Goal: Transaction & Acquisition: Purchase product/service

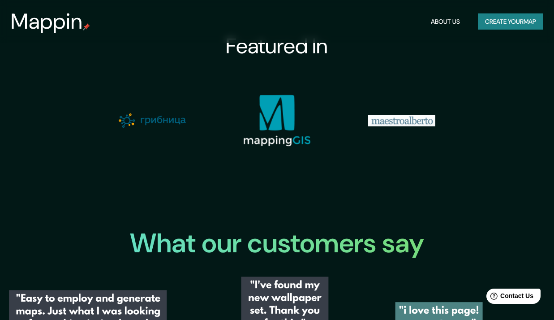
click at [498, 27] on button "Create your map" at bounding box center [510, 21] width 65 height 17
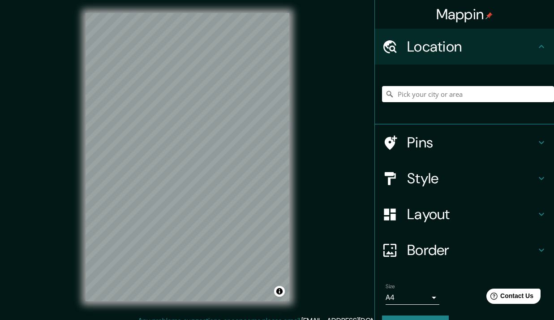
scroll to position [2, 0]
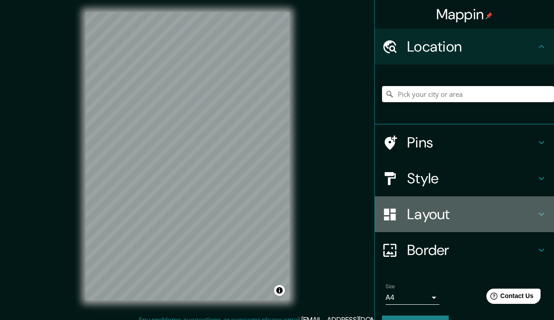
click at [446, 208] on h4 "Layout" at bounding box center [471, 214] width 129 height 18
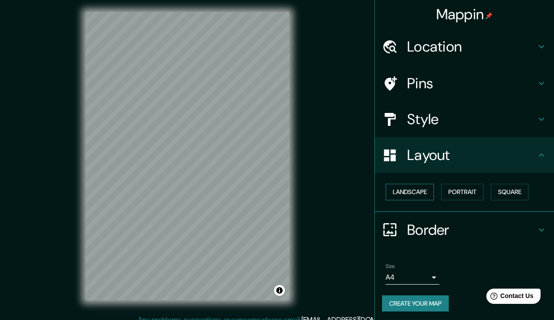
click at [418, 192] on button "Landscape" at bounding box center [409, 191] width 48 height 17
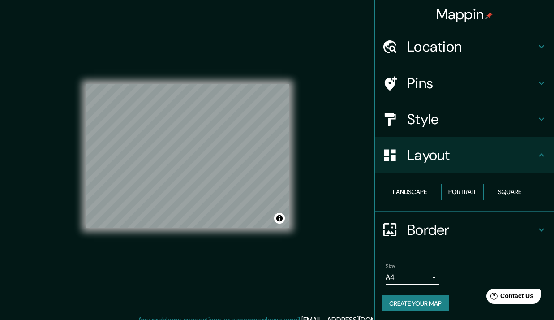
click at [461, 194] on button "Portrait" at bounding box center [462, 191] width 43 height 17
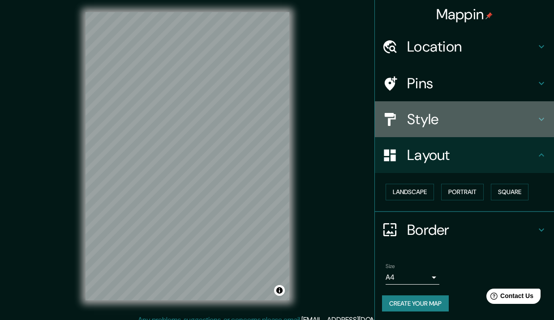
click at [448, 123] on h4 "Style" at bounding box center [471, 119] width 129 height 18
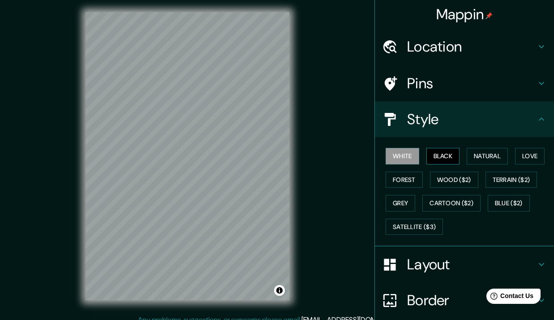
click at [439, 154] on button "Black" at bounding box center [443, 156] width 34 height 17
click at [469, 154] on button "Natural" at bounding box center [486, 156] width 41 height 17
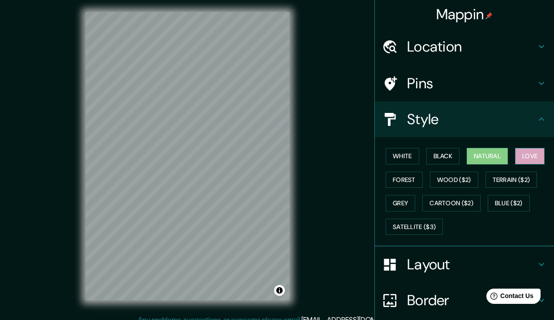
click at [532, 150] on button "Love" at bounding box center [530, 156] width 30 height 17
click at [409, 179] on button "Forest" at bounding box center [403, 179] width 37 height 17
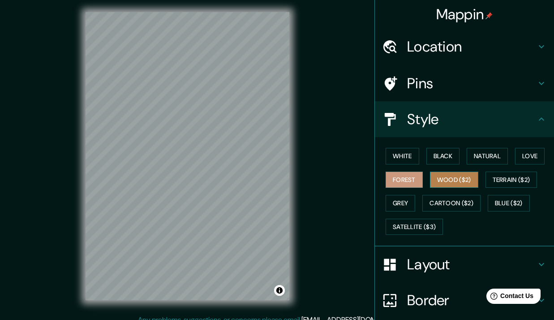
click at [455, 182] on button "Wood ($2)" at bounding box center [454, 179] width 48 height 17
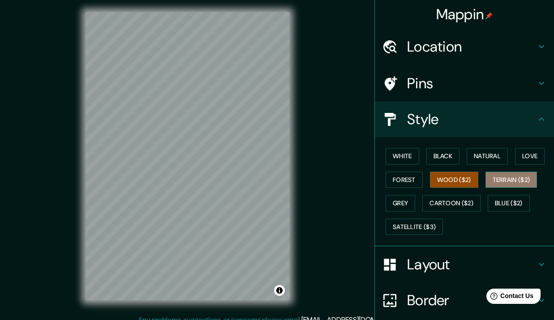
click at [506, 185] on button "Terrain ($2)" at bounding box center [511, 179] width 52 height 17
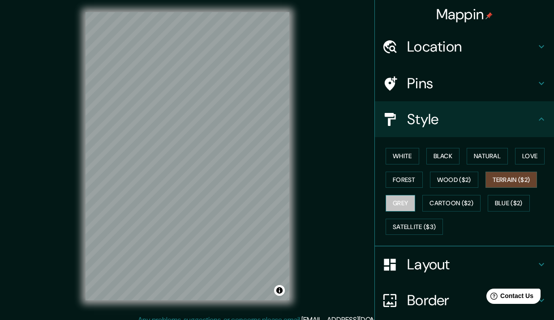
click at [402, 199] on button "Grey" at bounding box center [400, 203] width 30 height 17
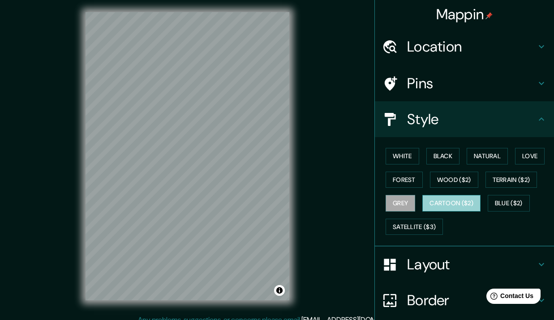
click at [431, 199] on button "Cartoon ($2)" at bounding box center [451, 203] width 58 height 17
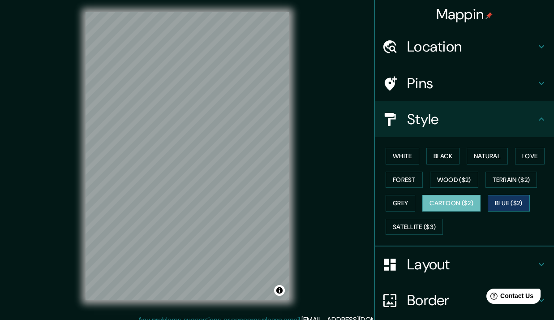
click at [490, 201] on button "Blue ($2)" at bounding box center [508, 203] width 42 height 17
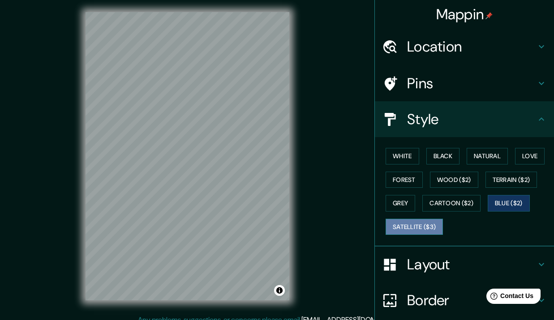
click at [427, 224] on button "Satellite ($3)" at bounding box center [413, 226] width 57 height 17
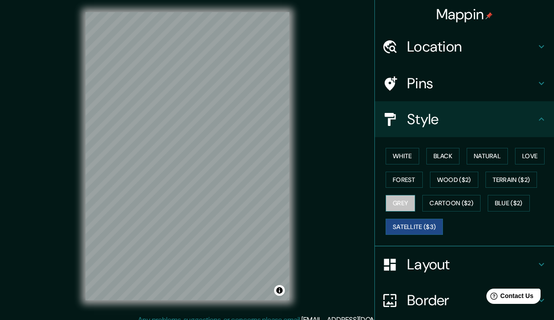
click at [401, 205] on button "Grey" at bounding box center [400, 203] width 30 height 17
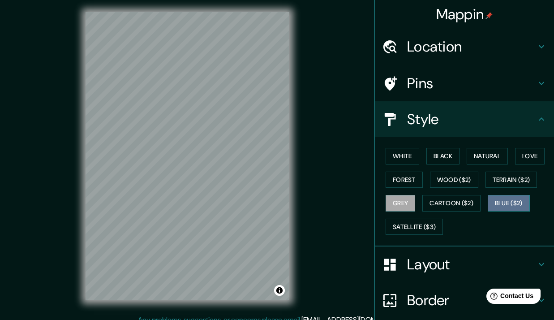
click at [517, 204] on button "Blue ($2)" at bounding box center [508, 203] width 42 height 17
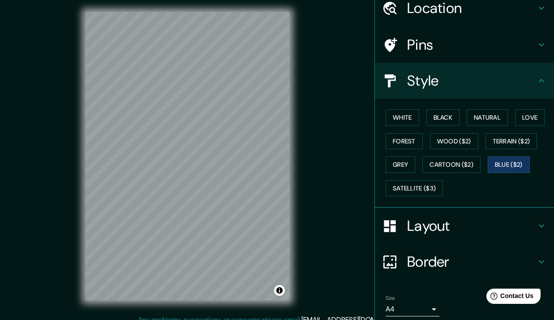
scroll to position [72, 0]
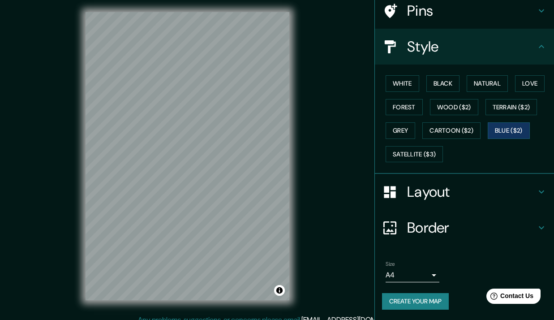
click at [420, 299] on button "Create your map" at bounding box center [415, 301] width 67 height 17
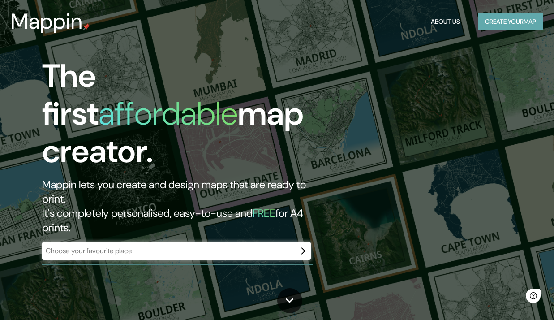
click at [493, 22] on button "Create your map" at bounding box center [510, 21] width 65 height 17
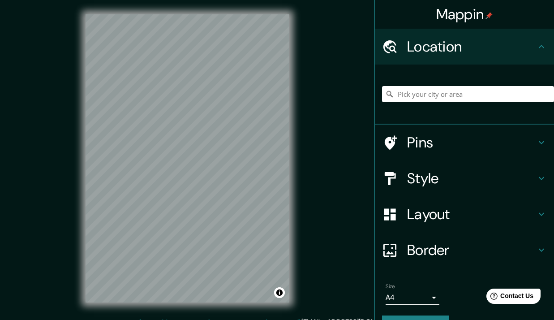
scroll to position [22, 0]
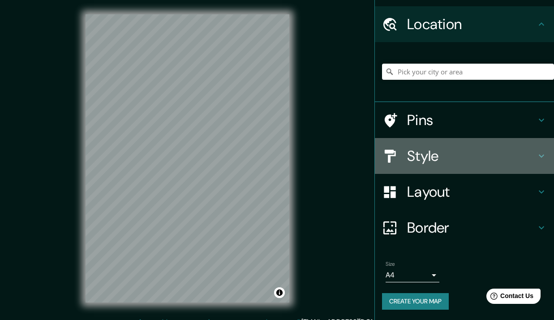
click at [418, 158] on h4 "Style" at bounding box center [471, 156] width 129 height 18
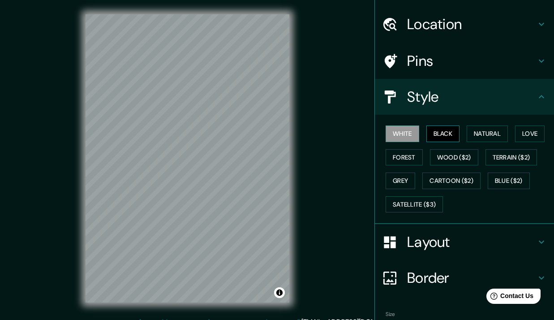
click at [434, 139] on button "Black" at bounding box center [443, 133] width 34 height 17
click at [466, 134] on button "Natural" at bounding box center [486, 133] width 41 height 17
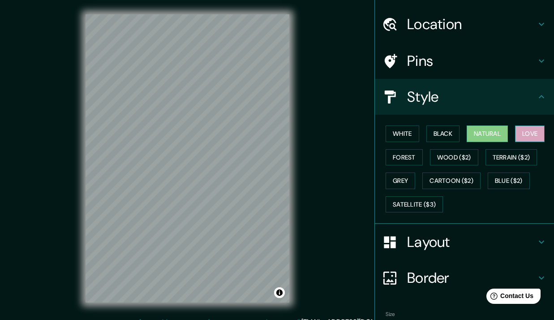
click at [515, 130] on button "Love" at bounding box center [530, 133] width 30 height 17
click at [403, 153] on button "Forest" at bounding box center [403, 157] width 37 height 17
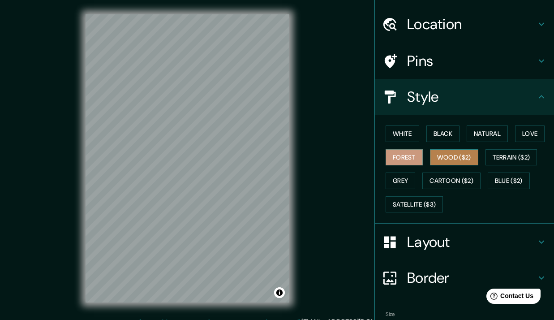
click at [443, 155] on button "Wood ($2)" at bounding box center [454, 157] width 48 height 17
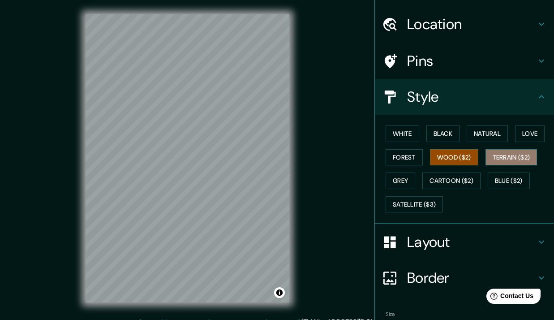
click at [488, 154] on button "Terrain ($2)" at bounding box center [511, 157] width 52 height 17
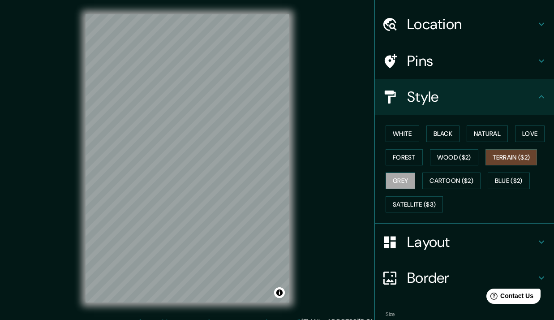
click at [400, 178] on button "Grey" at bounding box center [400, 180] width 30 height 17
click at [401, 136] on button "White" at bounding box center [402, 133] width 34 height 17
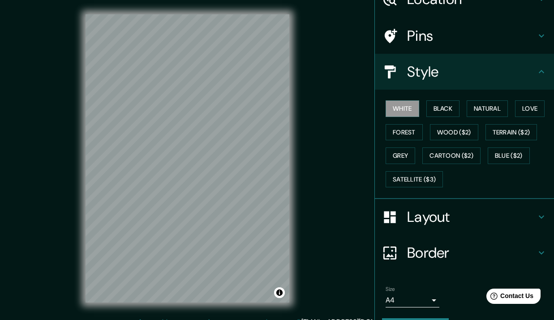
scroll to position [72, 0]
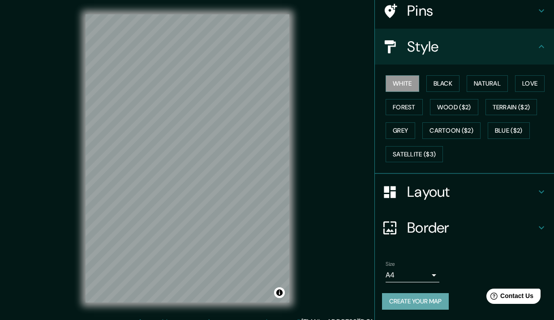
click at [431, 302] on button "Create your map" at bounding box center [415, 301] width 67 height 17
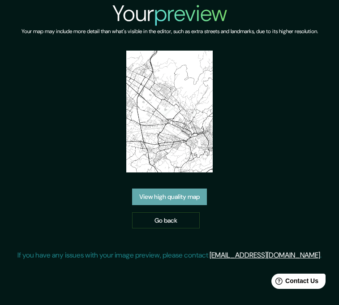
click at [200, 188] on link "View high quality map" at bounding box center [169, 196] width 75 height 17
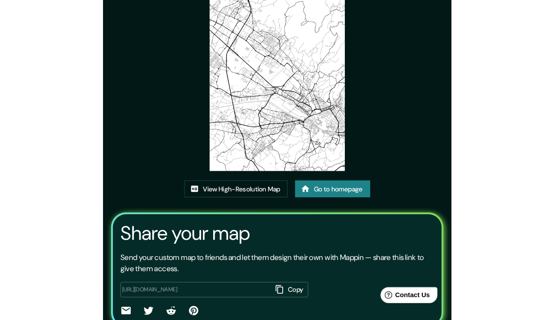
scroll to position [93, 0]
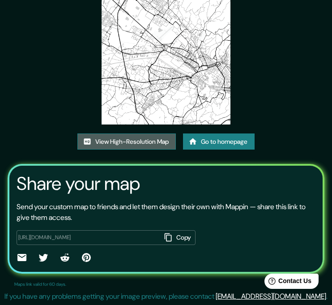
click at [158, 147] on link "View High-Resolution Map" at bounding box center [126, 141] width 98 height 17
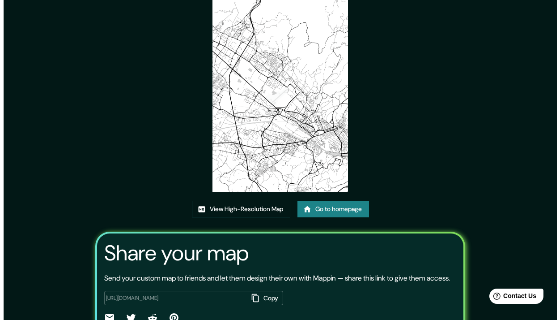
scroll to position [0, 0]
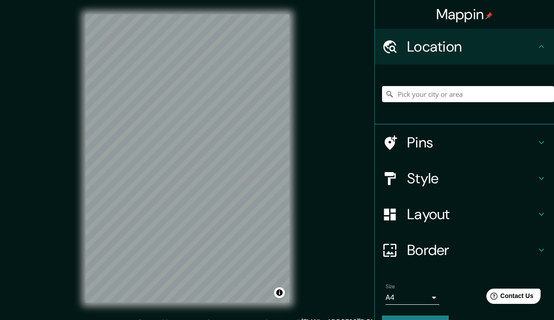
drag, startPoint x: 0, startPoint y: 0, endPoint x: 348, endPoint y: 168, distance: 386.7
click at [348, 168] on div "Mappin Location Pins Style Layout Border Choose a border. Hint : you can make l…" at bounding box center [277, 165] width 554 height 331
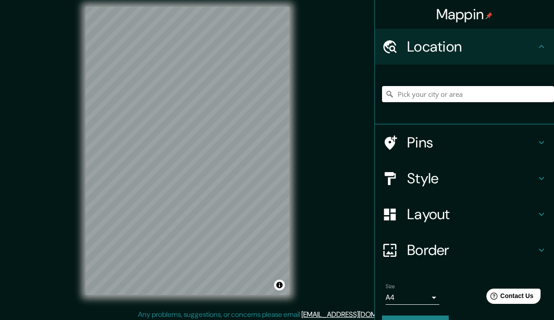
scroll to position [11, 0]
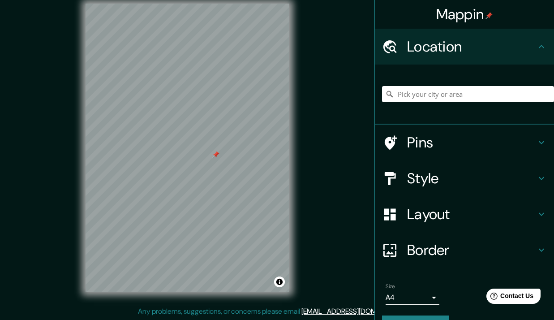
click at [215, 155] on div at bounding box center [215, 154] width 7 height 7
